Goal: Find specific page/section: Find specific page/section

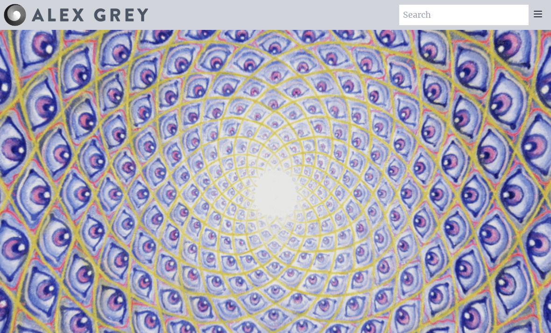
click at [535, 16] on icon at bounding box center [538, 13] width 11 height 11
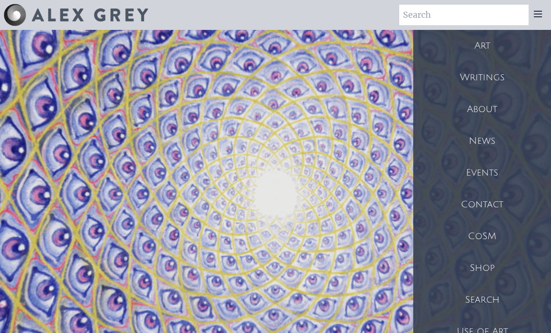
click at [482, 107] on div "About" at bounding box center [483, 109] width 138 height 32
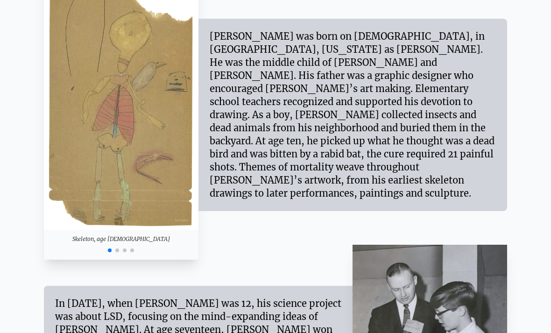
scroll to position [822, 0]
click at [496, 333] on img at bounding box center [430, 334] width 155 height 178
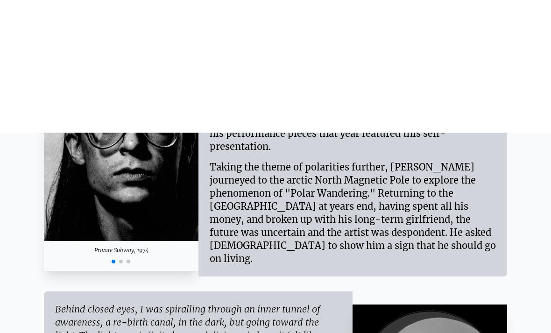
scroll to position [1191, 0]
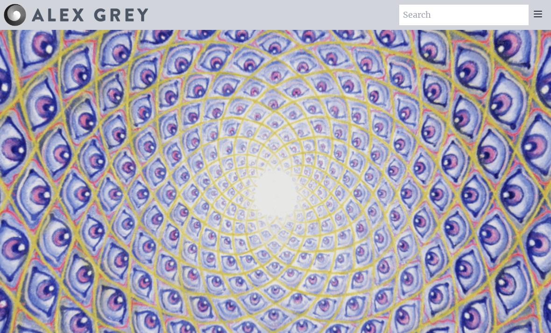
click at [543, 10] on icon at bounding box center [538, 13] width 11 height 11
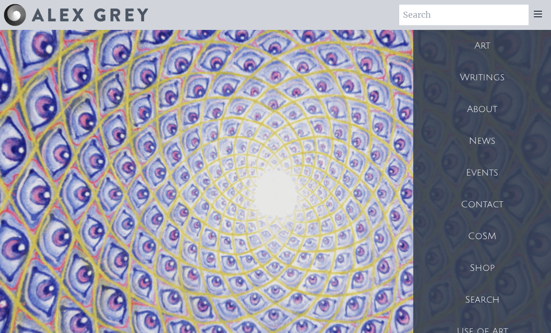
click at [487, 108] on div "About" at bounding box center [483, 109] width 138 height 32
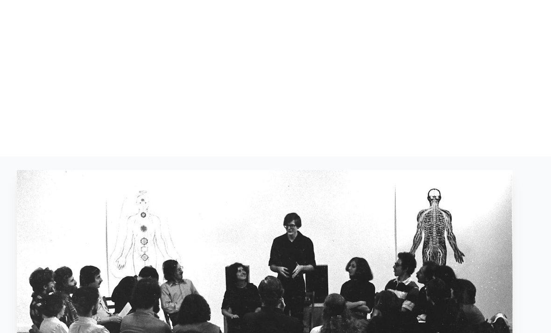
scroll to position [1951, 0]
